Goal: Task Accomplishment & Management: Contribute content

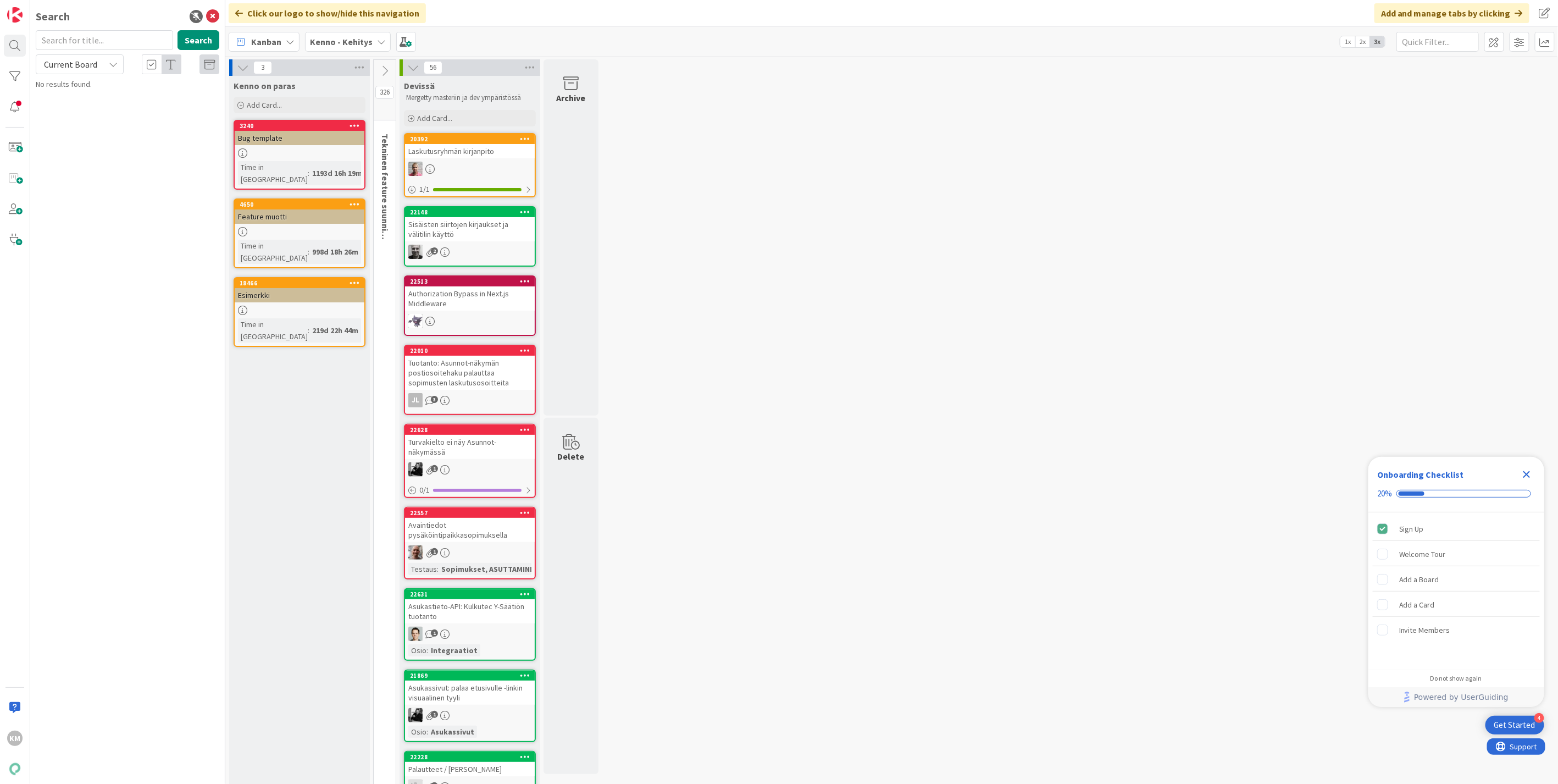
click at [381, 41] on icon at bounding box center [381, 41] width 9 height 9
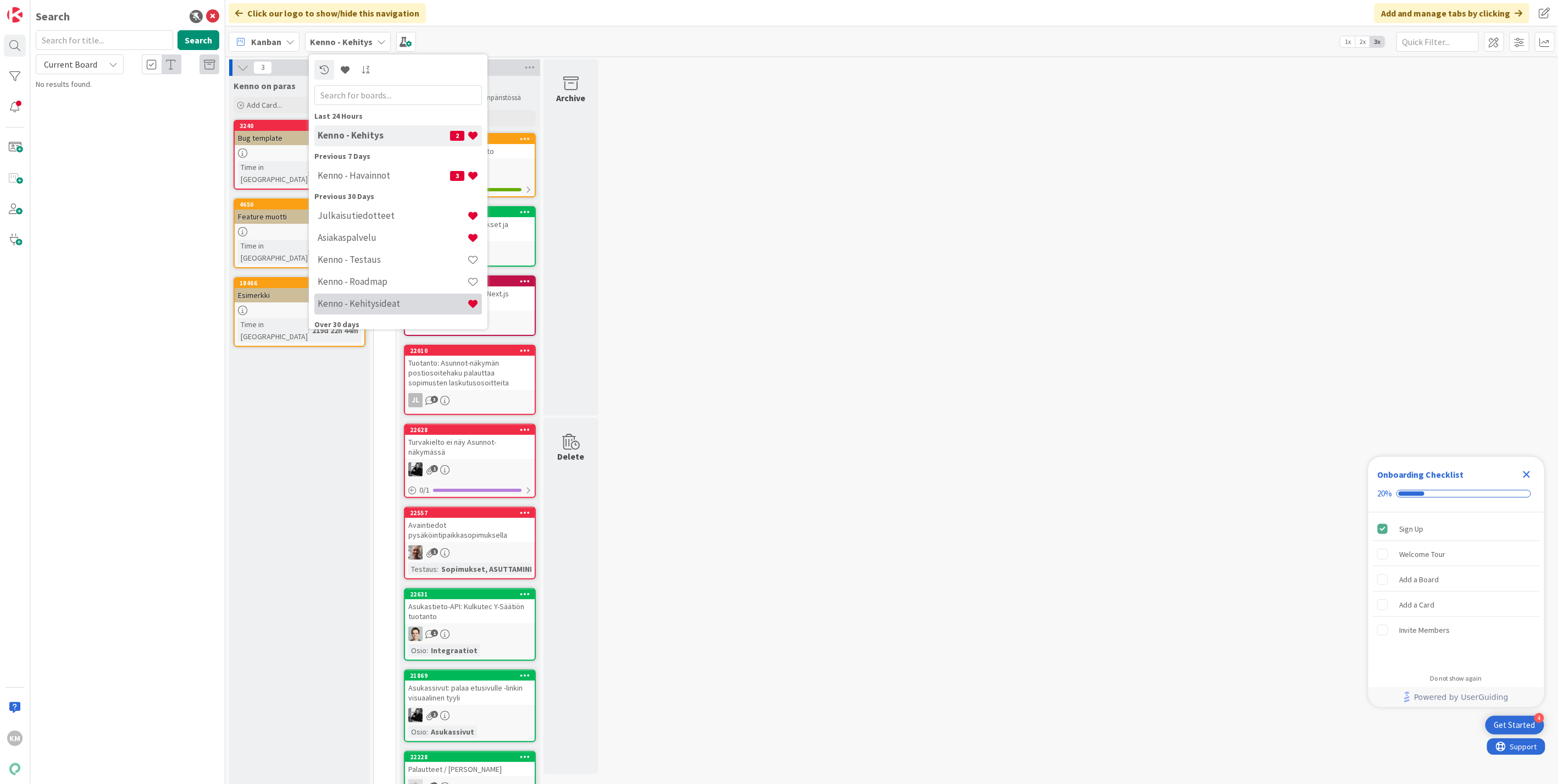
click at [393, 294] on div "Kenno - Kehitysideat" at bounding box center [398, 303] width 167 height 21
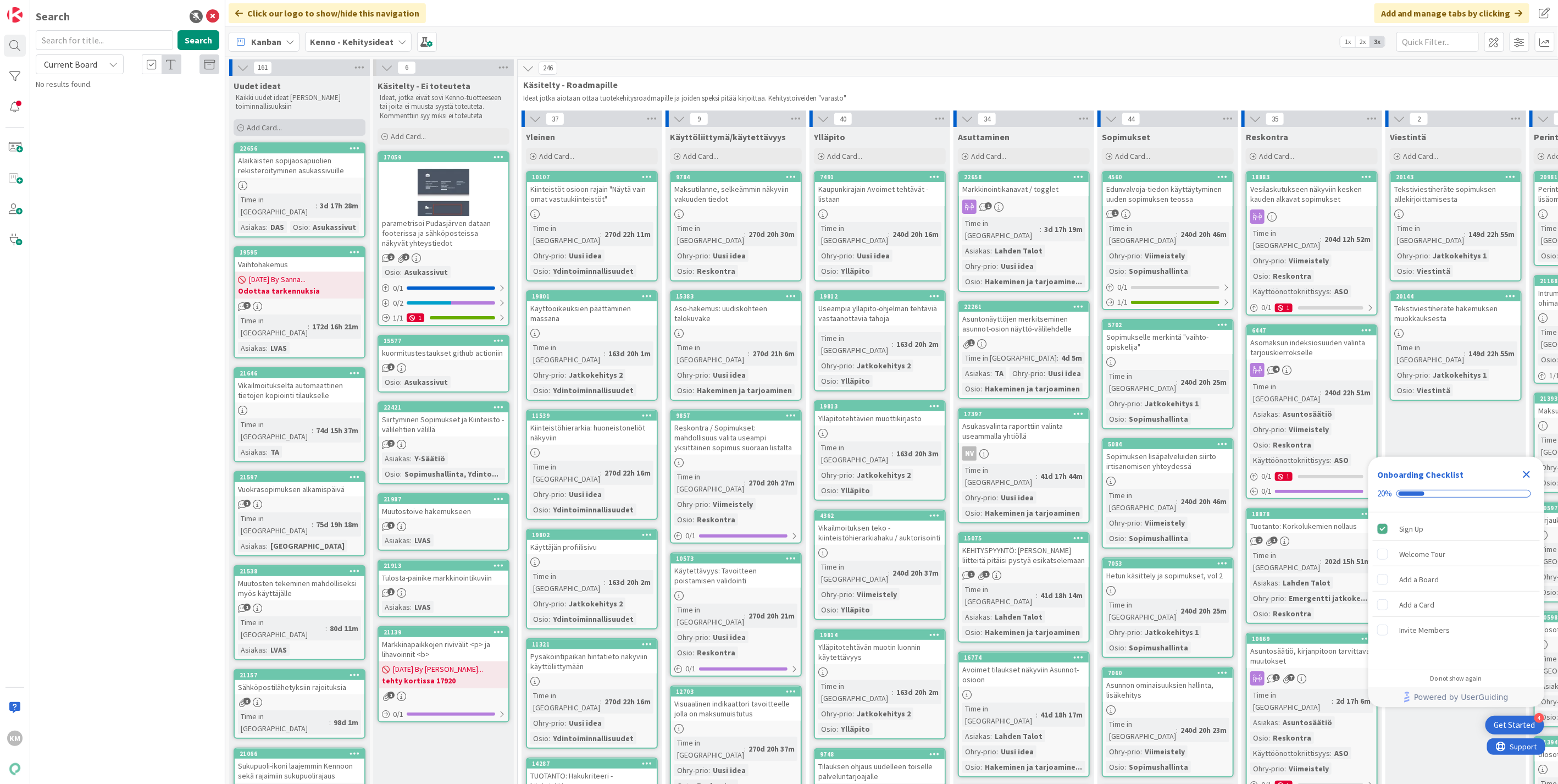
click at [298, 125] on div "Add Card..." at bounding box center [299, 127] width 132 height 17
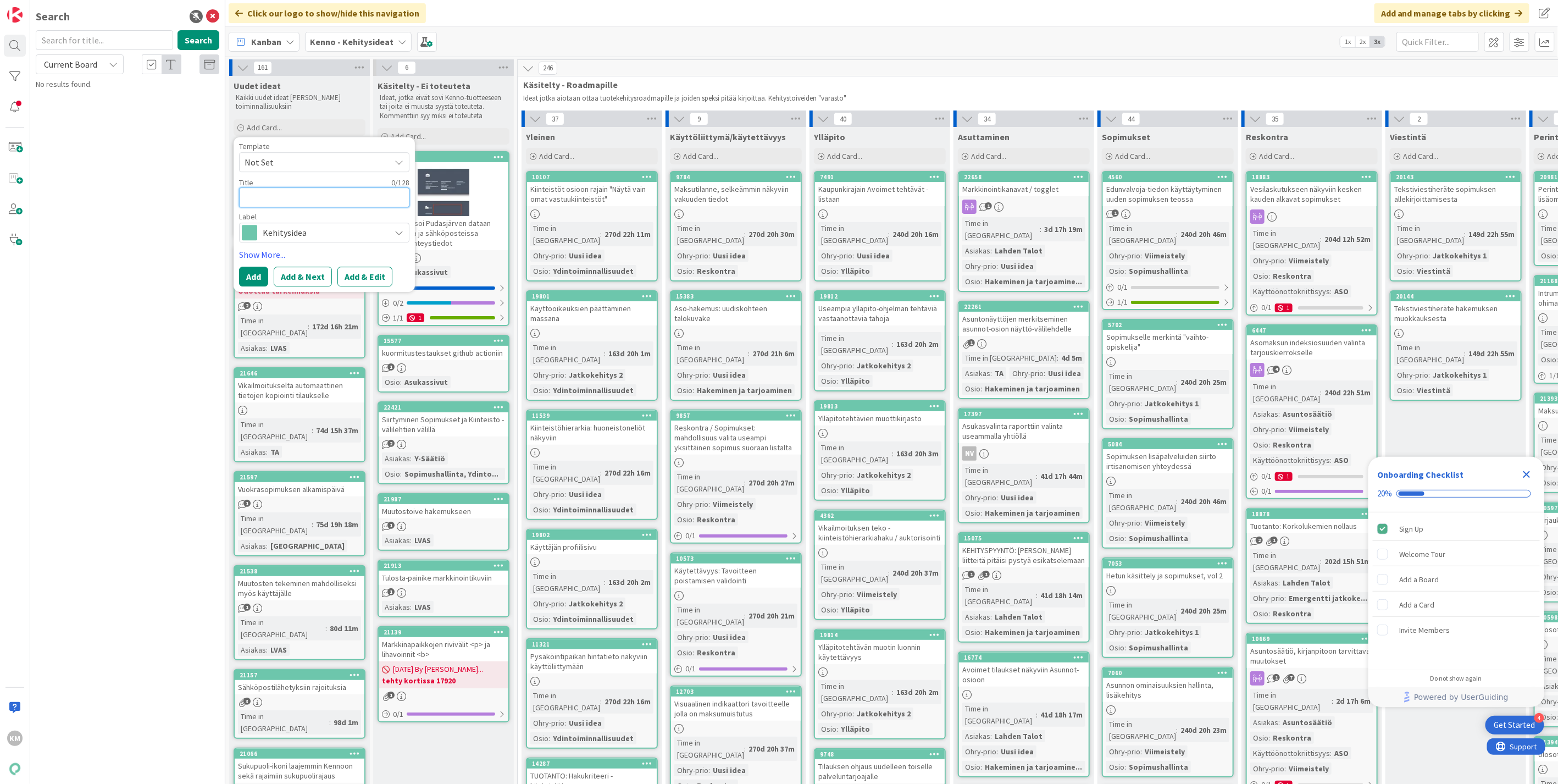
paste textarea "Vuokrahakemuksella huoltajalta ei pidä kysyä muita tietoja kuin yhteystiedot ja…"
type textarea "x"
type textarea "Vuokrahakemuksella huoltajalta ei pidä kysyä muita tietoja kuin yhteystiedot ja…"
type textarea "x"
type textarea "Vuokrahakemuksella huoltajalta ei pidä kysyä muita tietoja kuin yhteystiedot ja…"
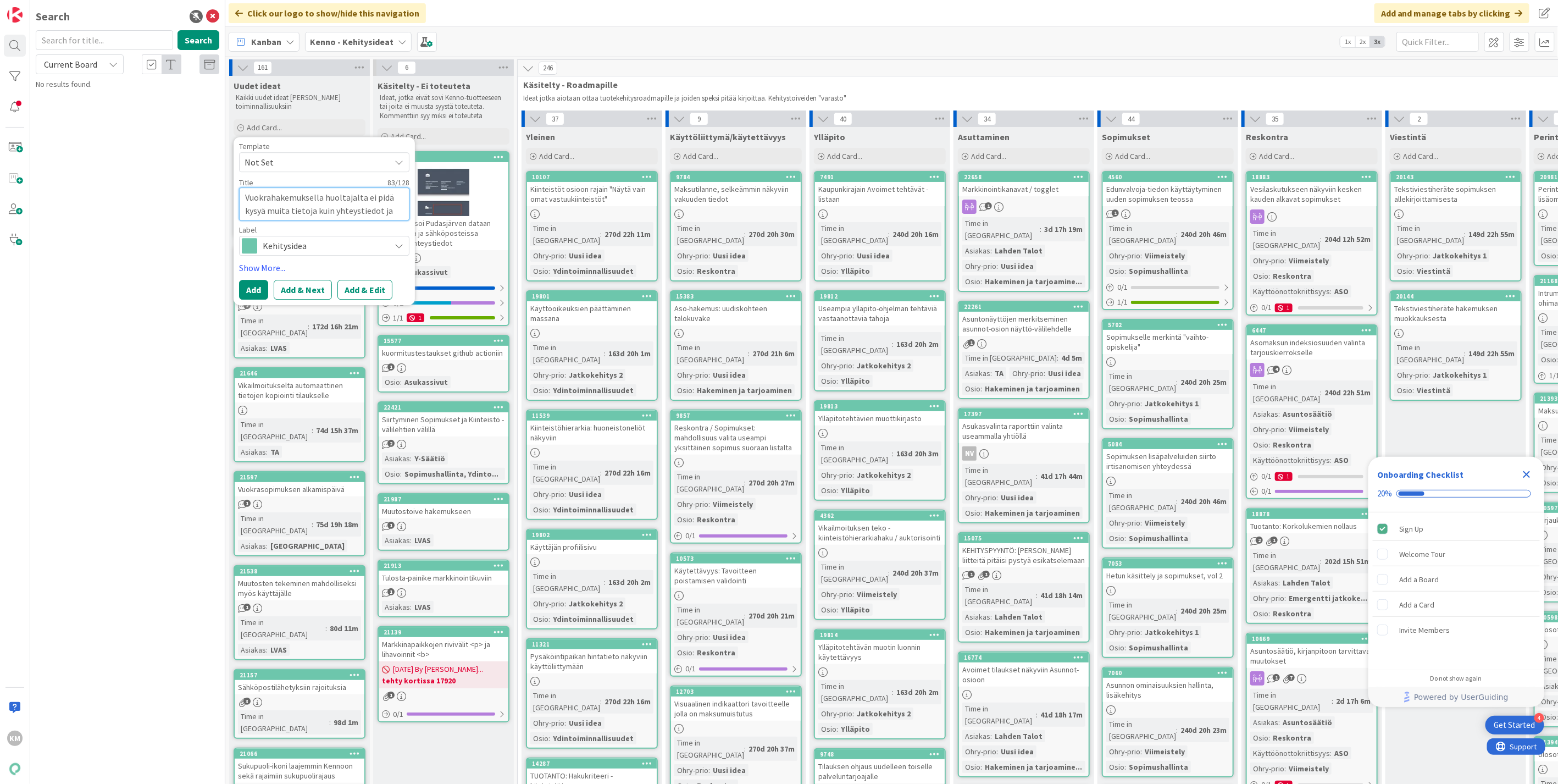
type textarea "x"
type textarea "Vuokrahakemuksella huoltajalta ei pidä kysyä muita tietoja kuin yhteystiedot ja…"
click at [362, 301] on button "Add & Edit" at bounding box center [365, 302] width 55 height 20
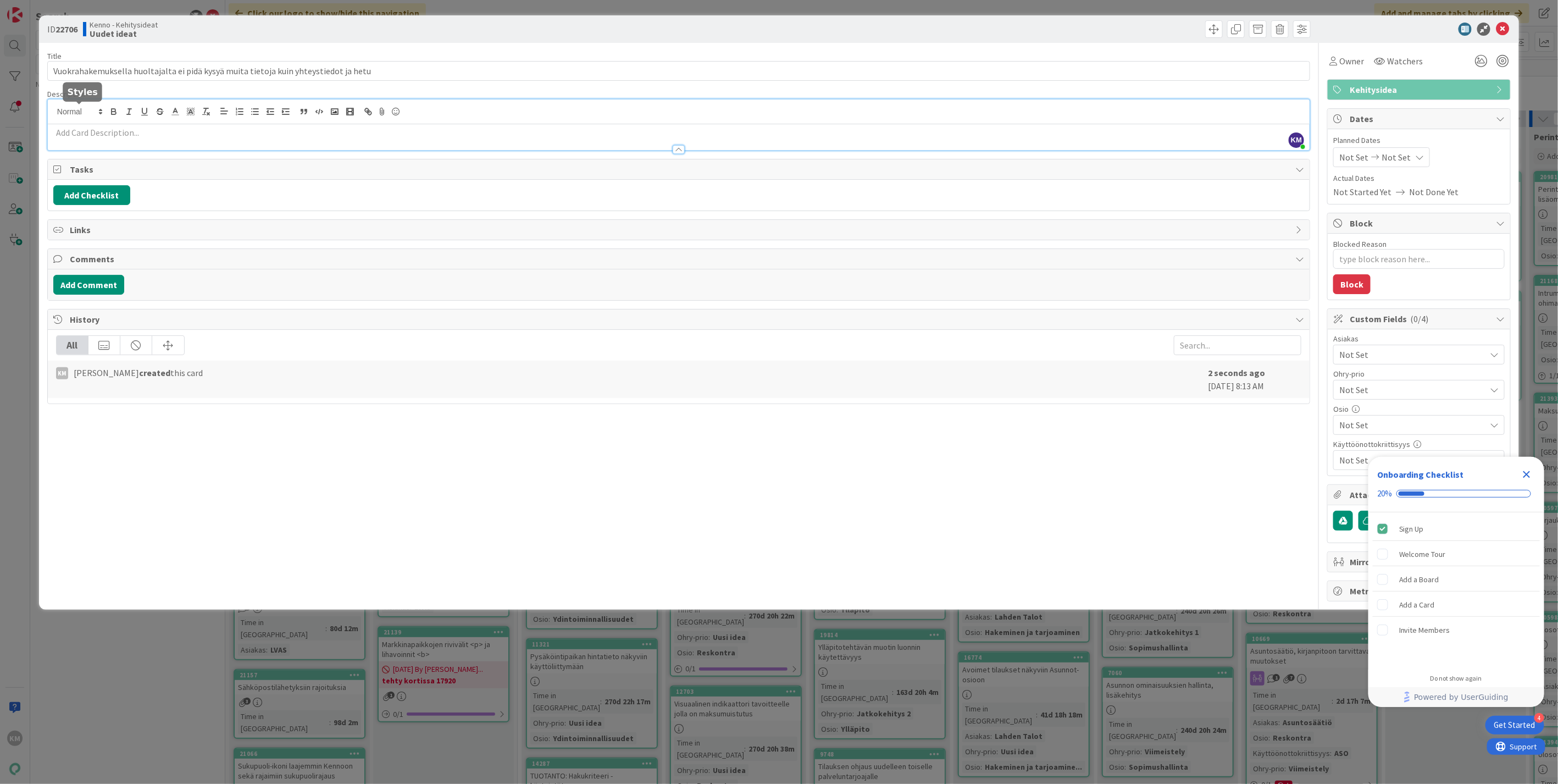
drag, startPoint x: 105, startPoint y: 110, endPoint x: 74, endPoint y: 138, distance: 41.8
drag, startPoint x: 74, startPoint y: 138, endPoint x: 57, endPoint y: 143, distance: 17.7
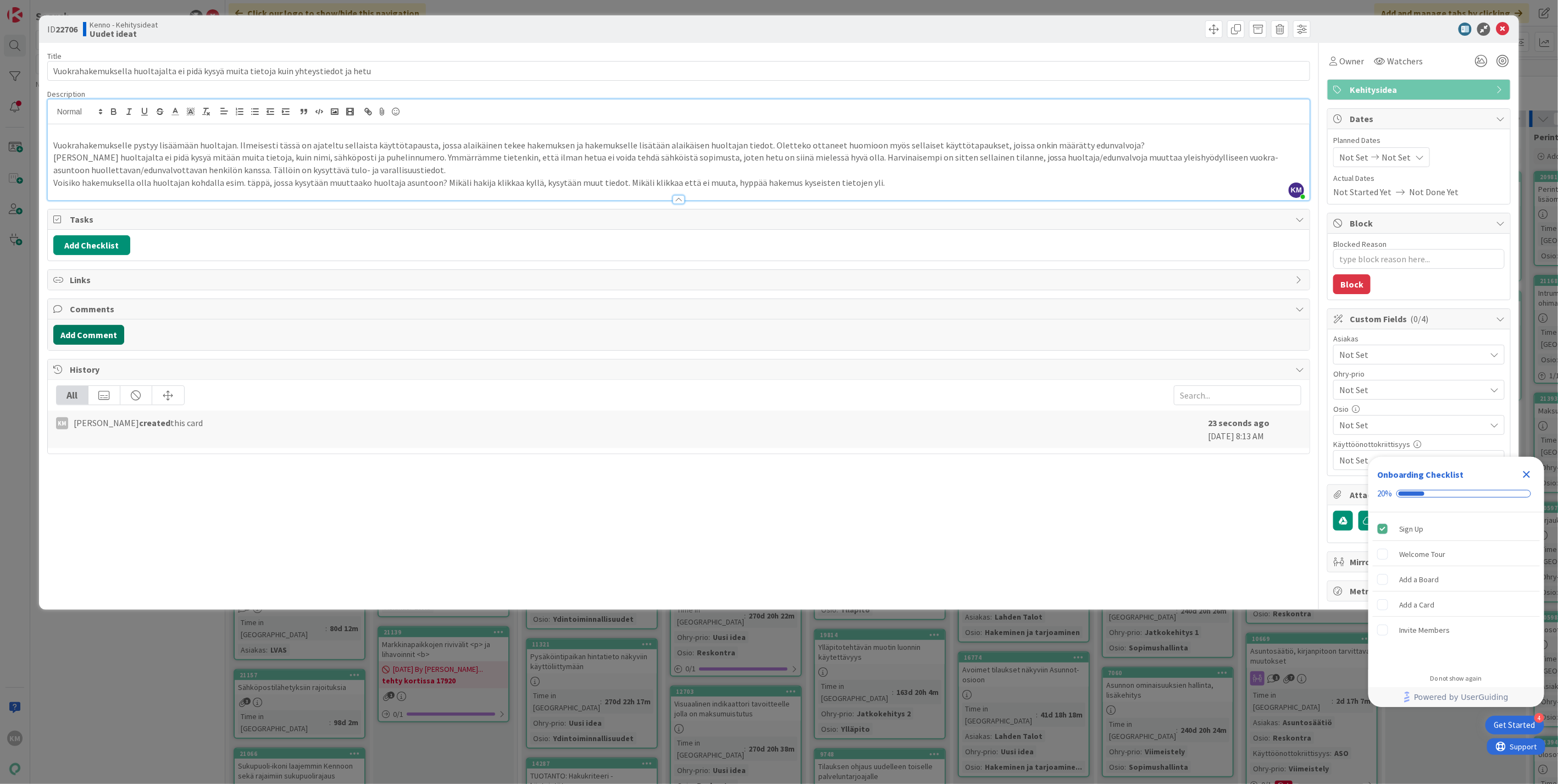
click at [105, 338] on button "Add Comment" at bounding box center [88, 334] width 71 height 20
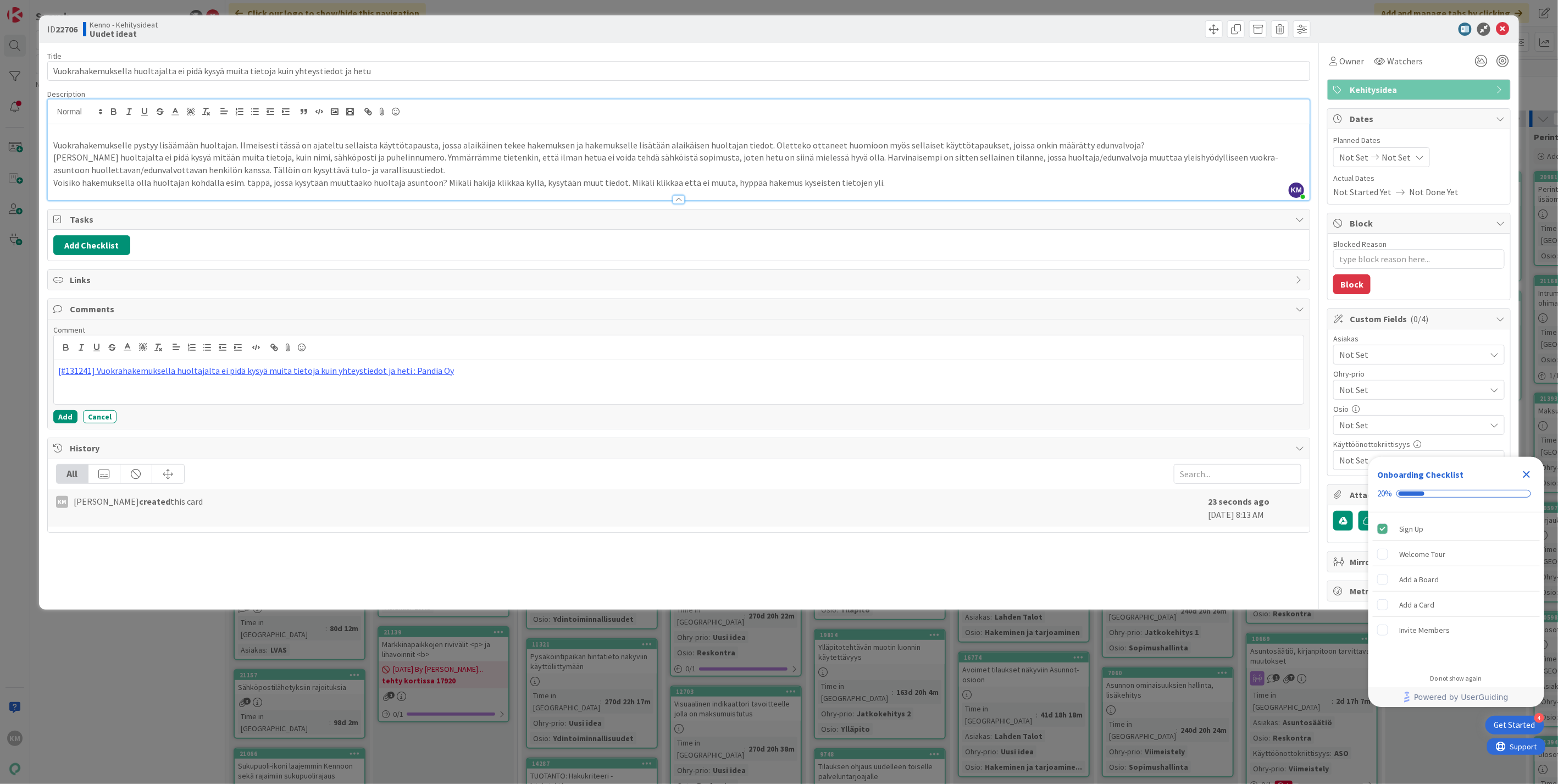
click at [64, 409] on div "Comment [#131241] Vuokrahakemuksella huoltajalta ei pidä kysyä muita tietoja ku…" at bounding box center [679, 373] width 1251 height 99
click at [67, 413] on button "Add" at bounding box center [65, 416] width 24 height 13
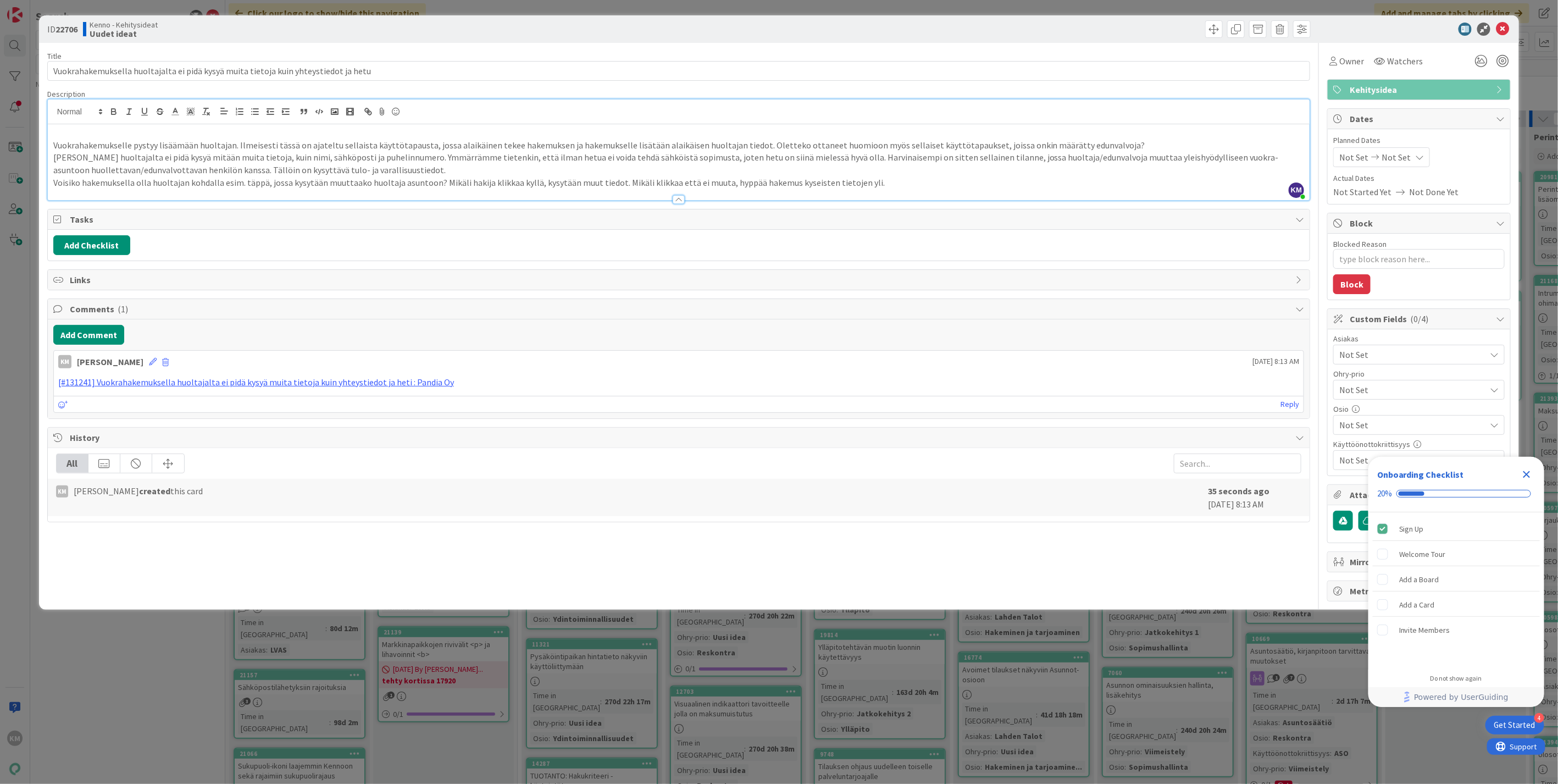
click at [1376, 353] on span "Not Set" at bounding box center [1413, 354] width 146 height 13
click at [1358, 378] on span "TA" at bounding box center [1354, 380] width 10 height 17
type textarea "x"
click at [1287, 594] on div "Title 84 / 128 Vuokrahakemuksella huoltajalta ei pidä kysyä muita tietoja kuin …" at bounding box center [679, 322] width 1263 height 558
click at [1525, 471] on icon "Close Checklist" at bounding box center [1527, 475] width 7 height 7
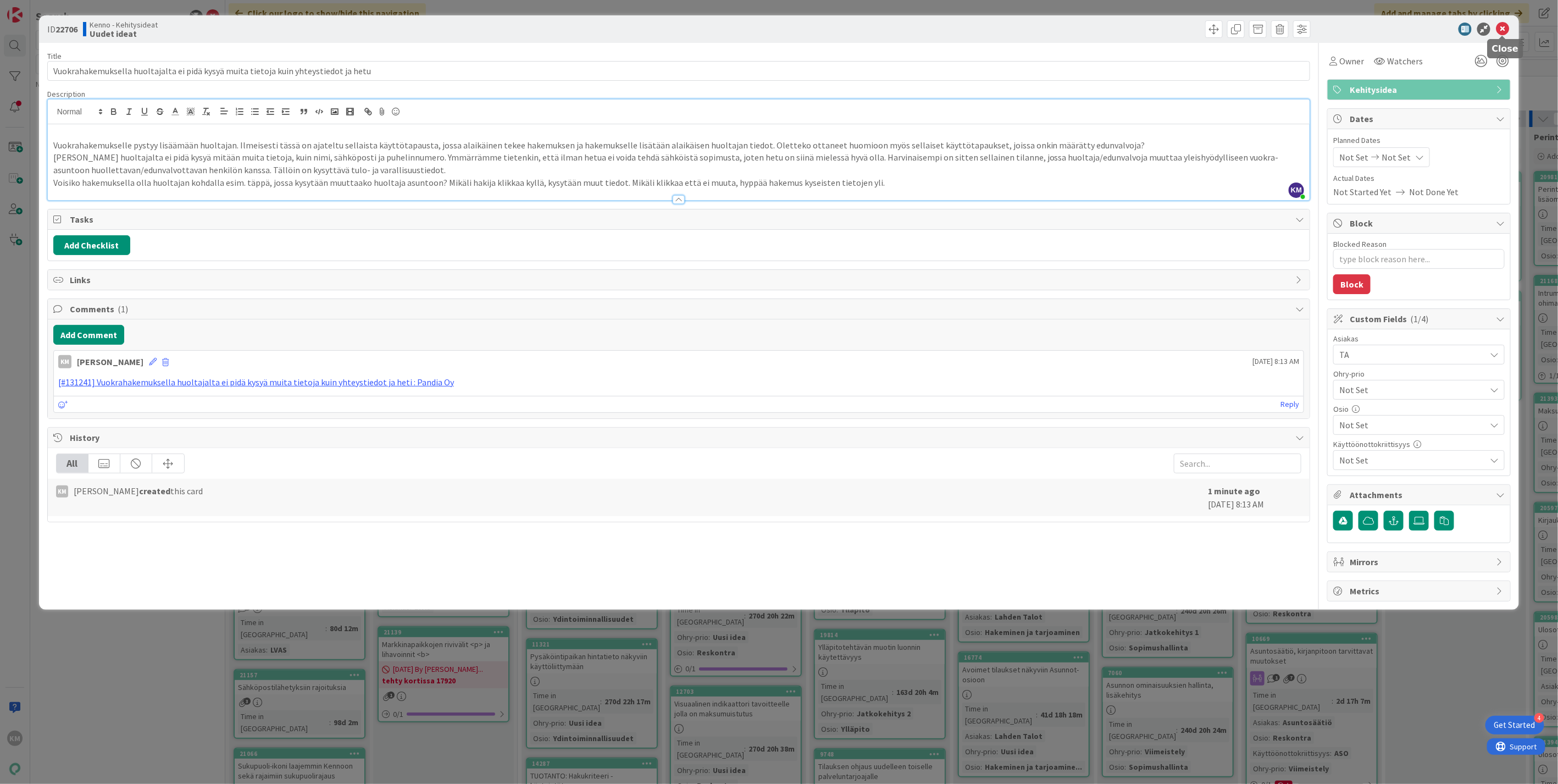
click at [1506, 25] on icon at bounding box center [1502, 29] width 13 height 13
